Goal: Information Seeking & Learning: Learn about a topic

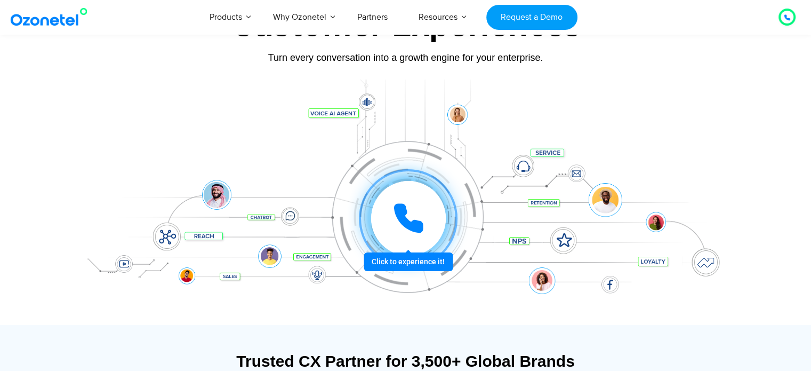
scroll to position [96, 0]
click at [396, 254] on div at bounding box center [407, 217] width 81 height 81
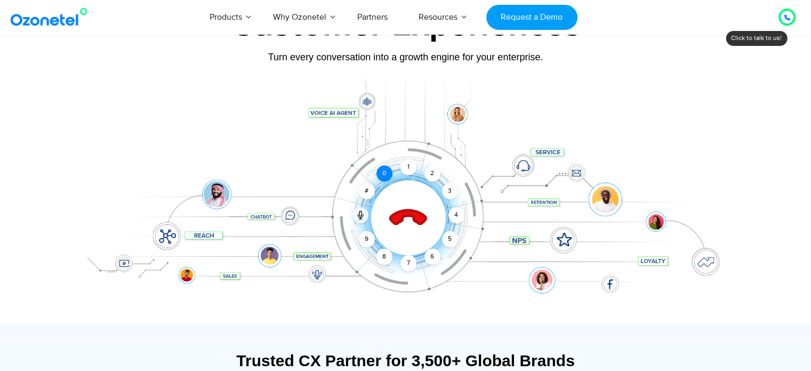
click at [381, 180] on div "0" at bounding box center [384, 173] width 16 height 16
click at [406, 164] on div "1" at bounding box center [408, 167] width 16 height 16
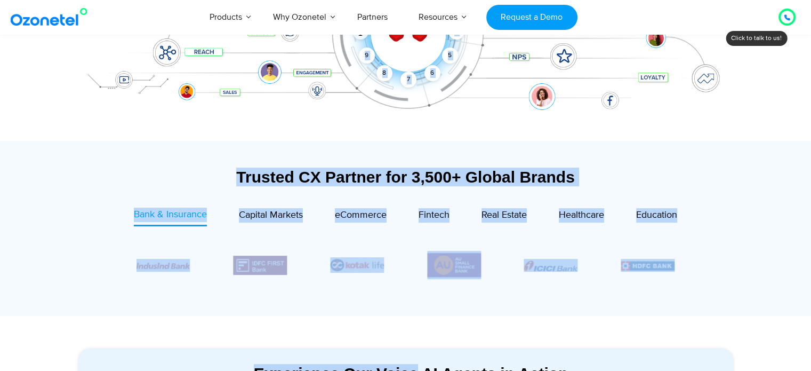
scroll to position [371, 0]
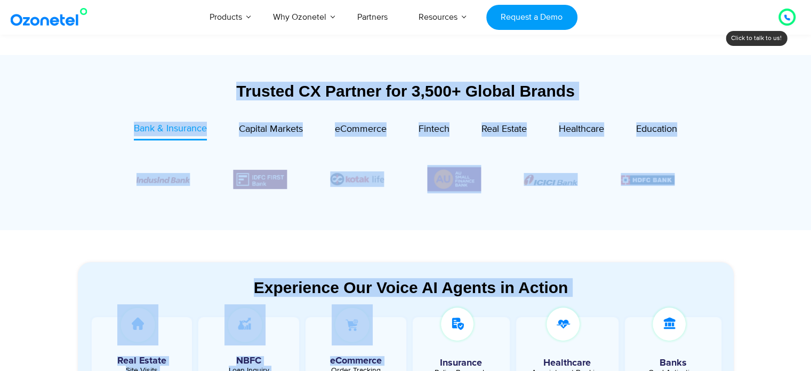
drag, startPoint x: 406, startPoint y: 164, endPoint x: 388, endPoint y: 361, distance: 198.7
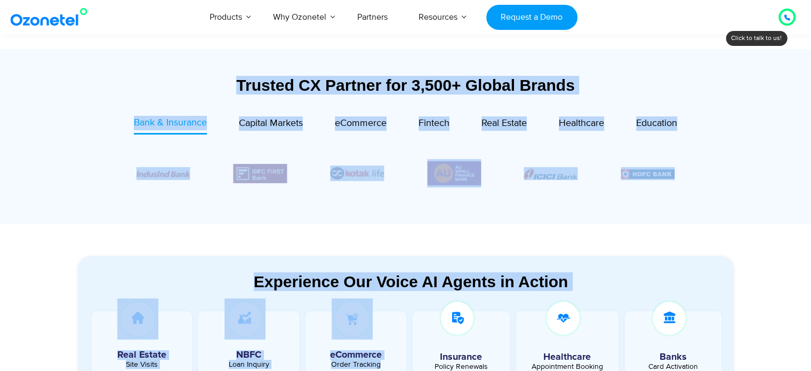
click at [339, 228] on section "Experience Our Voice AI Agents in Action Real Estate Site Visits NBFC Loan Inqu…" at bounding box center [405, 347] width 811 height 247
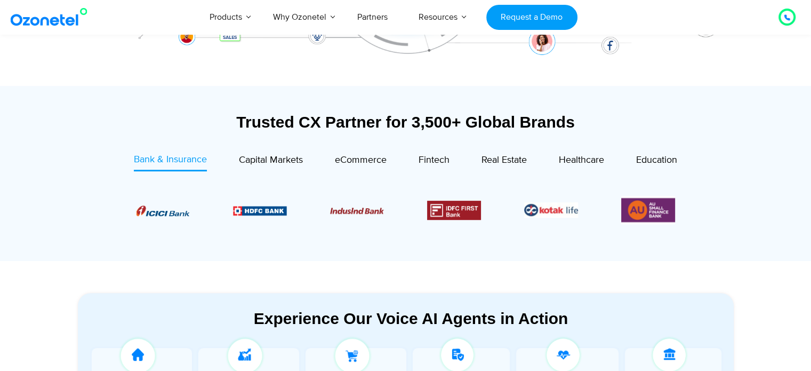
scroll to position [335, 0]
click at [270, 163] on span "Capital Markets" at bounding box center [271, 160] width 64 height 12
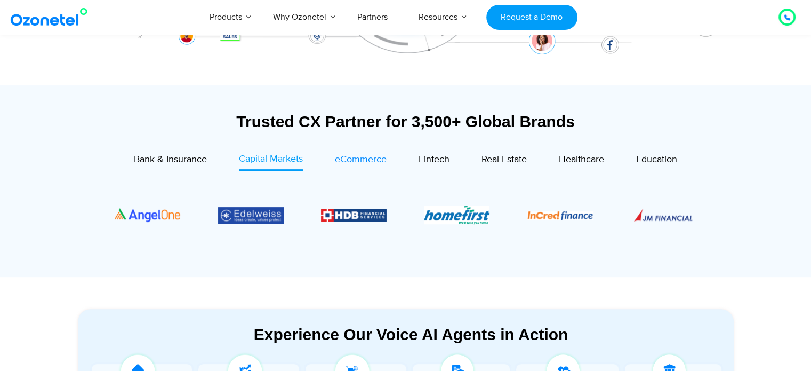
click at [365, 153] on div "eCommerce" at bounding box center [361, 159] width 52 height 14
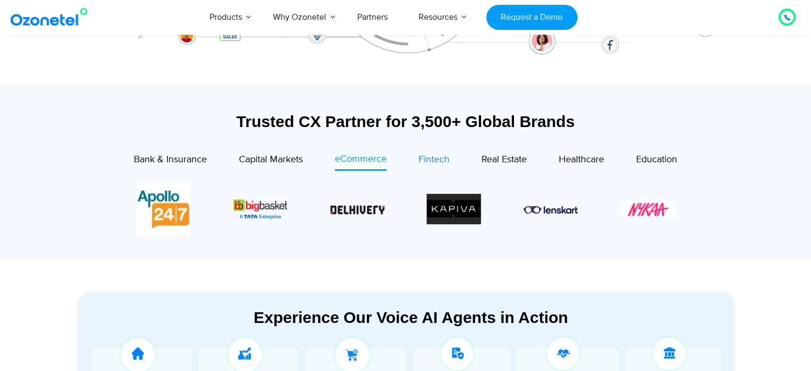
click at [438, 162] on span "Fintech" at bounding box center [434, 160] width 31 height 12
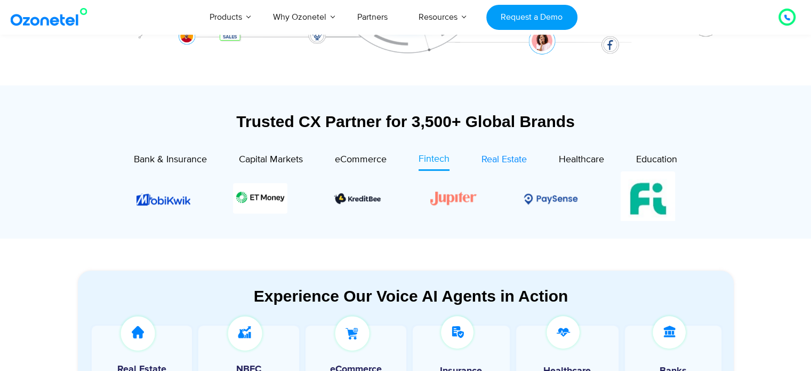
click at [497, 154] on span "Real Estate" at bounding box center [503, 160] width 45 height 12
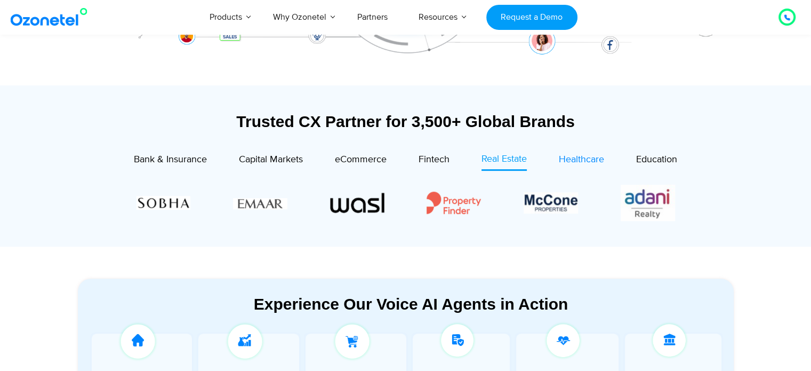
click at [592, 156] on span "Healthcare" at bounding box center [581, 160] width 45 height 12
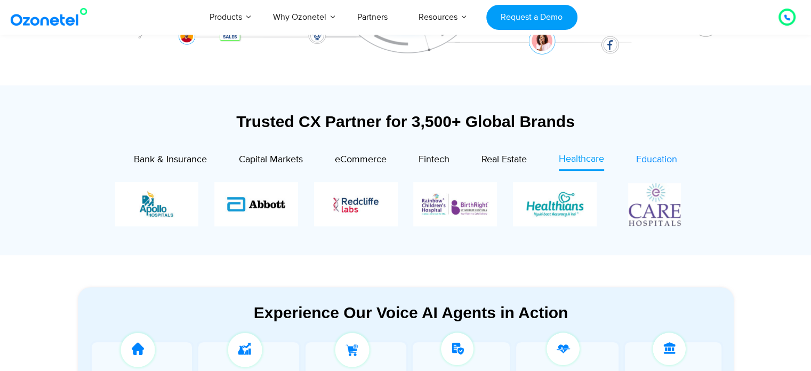
click at [669, 162] on span "Education" at bounding box center [656, 160] width 41 height 12
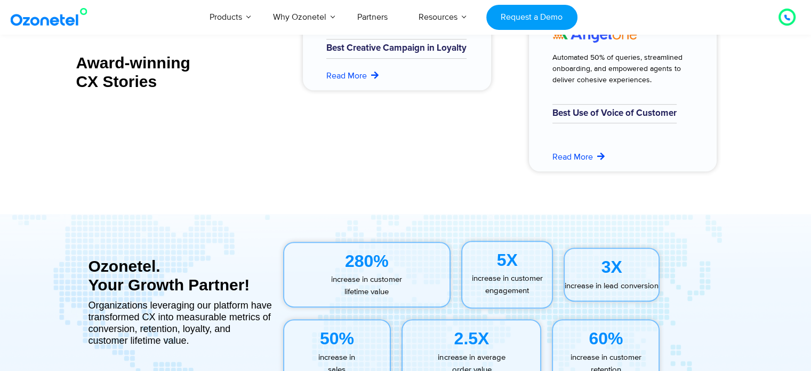
scroll to position [4656, 0]
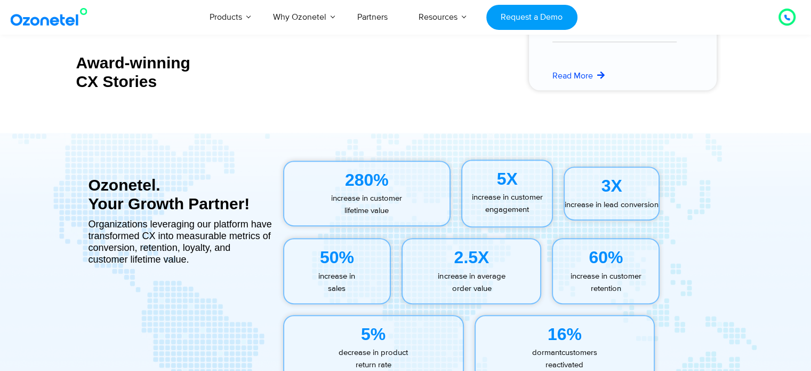
drag, startPoint x: 363, startPoint y: 184, endPoint x: 469, endPoint y: 253, distance: 126.7
click at [469, 253] on div "280% increase in customer lifetime value 5X increase in customer engagement 3X …" at bounding box center [505, 270] width 467 height 242
click at [441, 245] on div "2.5X" at bounding box center [472, 257] width 138 height 26
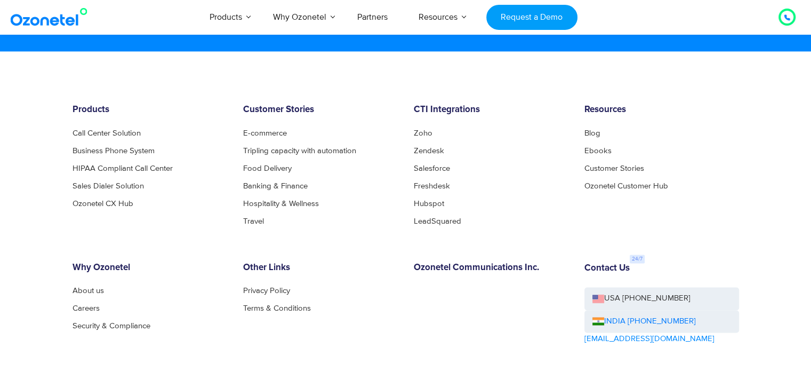
scroll to position [5775, 0]
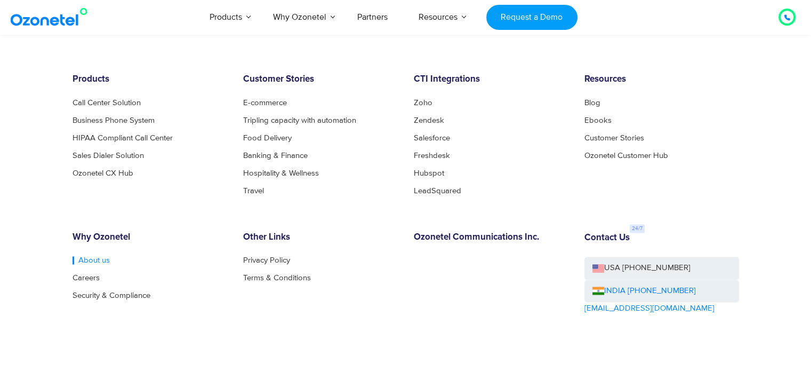
click at [94, 260] on link "About us" at bounding box center [91, 260] width 37 height 8
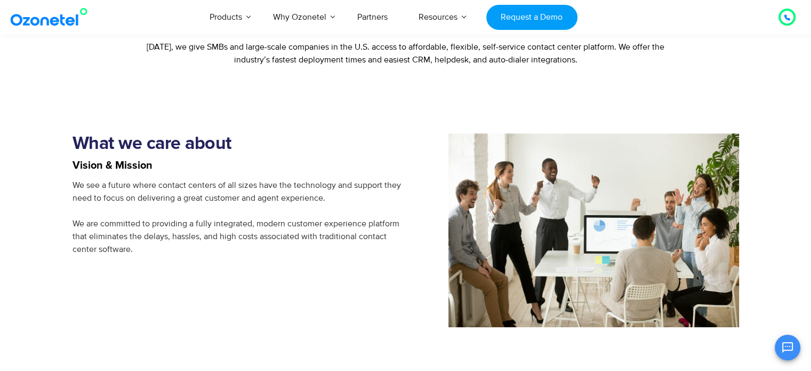
scroll to position [789, 0]
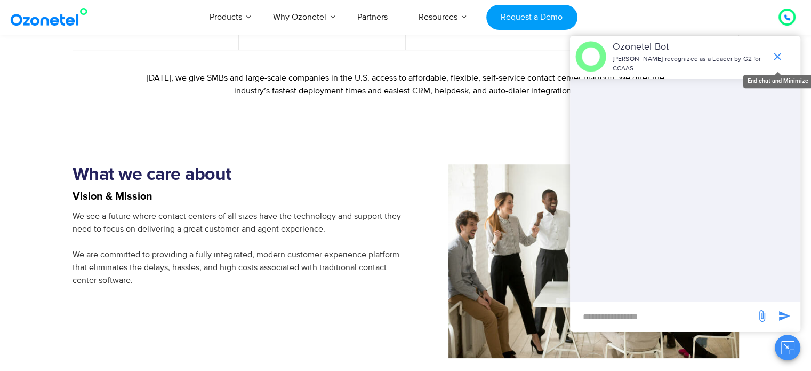
click at [778, 56] on icon "end chat or minimize" at bounding box center [777, 56] width 13 height 13
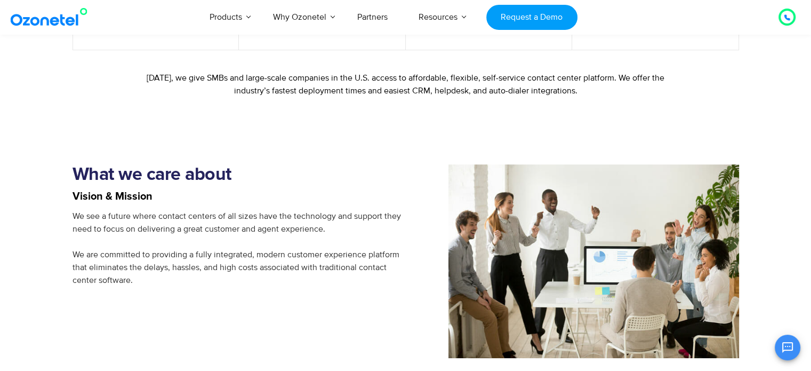
scroll to position [1109, 0]
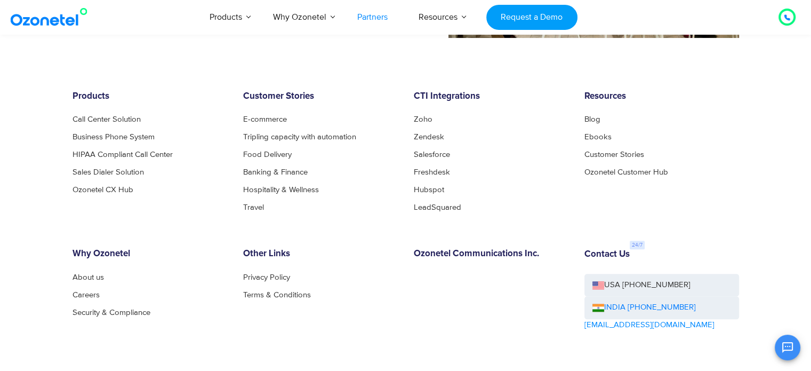
click at [364, 19] on link "Partners" at bounding box center [372, 16] width 61 height 35
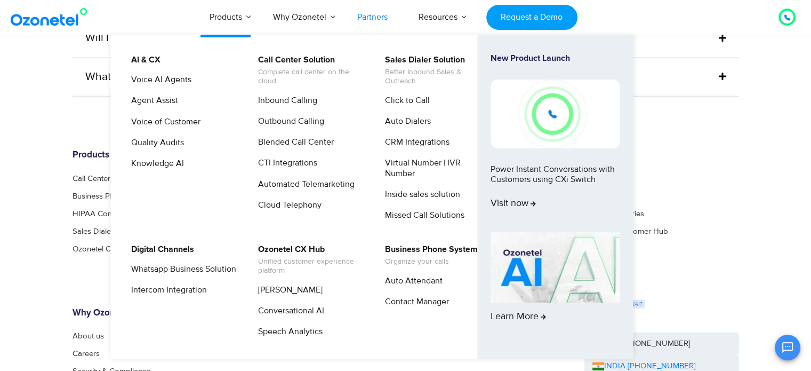
scroll to position [2825, 0]
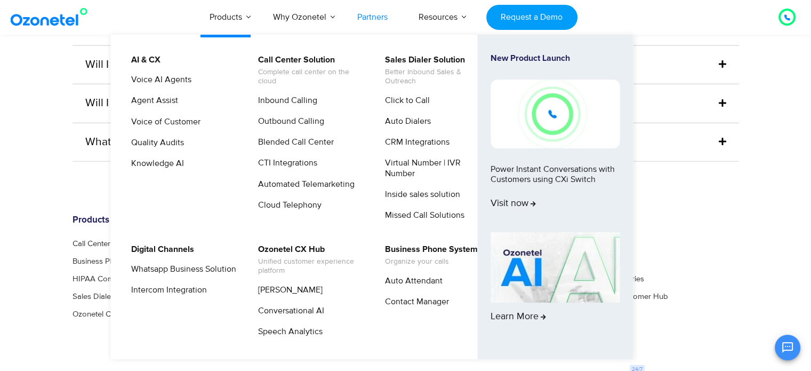
click at [555, 119] on img at bounding box center [555, 113] width 129 height 68
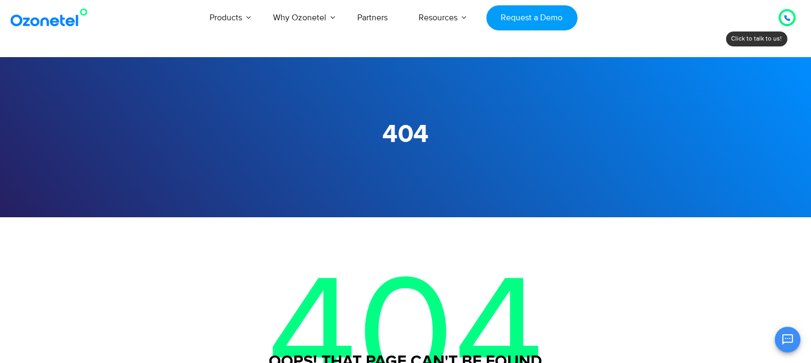
click at [64, 23] on img at bounding box center [51, 17] width 86 height 19
